Goal: Task Accomplishment & Management: Complete application form

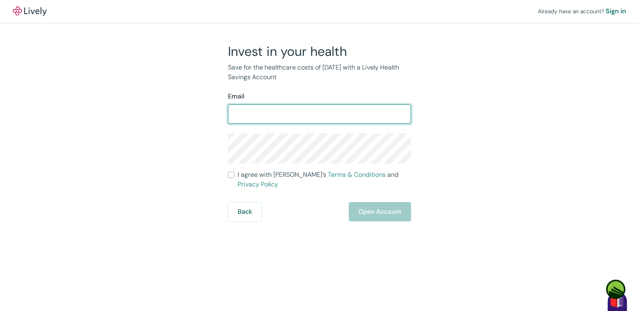
click at [241, 114] on input "Email" at bounding box center [319, 114] width 183 height 16
type input "[EMAIL_ADDRESS][DOMAIN_NAME]"
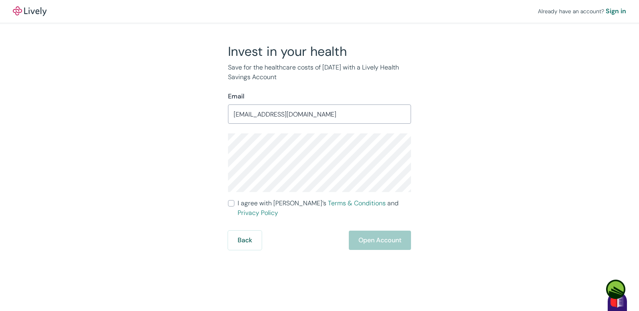
click at [311, 114] on input "[EMAIL_ADDRESS][DOMAIN_NAME]" at bounding box center [319, 114] width 183 height 16
click at [384, 233] on div "Back Open Account" at bounding box center [319, 240] width 183 height 19
click at [382, 232] on div "Back Open Account" at bounding box center [319, 240] width 183 height 19
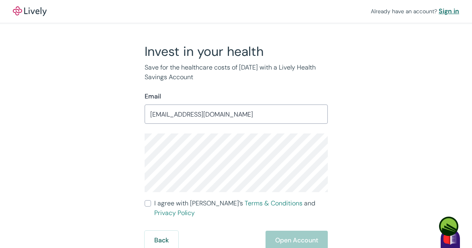
click at [450, 9] on div "Sign in" at bounding box center [449, 11] width 20 height 10
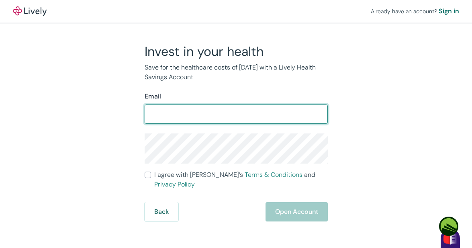
click at [176, 112] on input "Email" at bounding box center [236, 114] width 183 height 16
type input "brendafaiber@gmail.com"
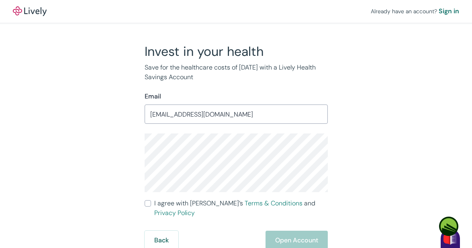
click at [300, 231] on div "Back Open Account" at bounding box center [236, 240] width 183 height 19
click at [149, 203] on input "I agree with Lively’s Terms & Conditions and Privacy Policy" at bounding box center [148, 203] width 6 height 6
checkbox input "true"
click at [294, 231] on button "Open Account" at bounding box center [296, 240] width 62 height 19
